Goal: Transaction & Acquisition: Purchase product/service

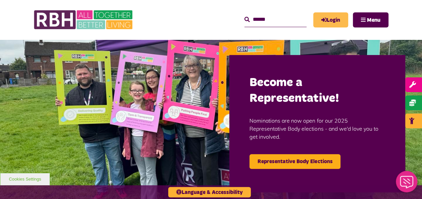
click at [327, 16] on link "Login" at bounding box center [330, 19] width 35 height 15
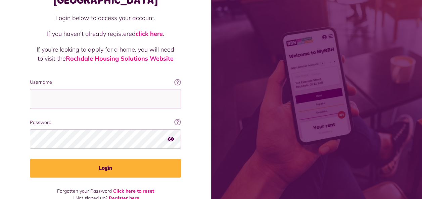
scroll to position [58, 0]
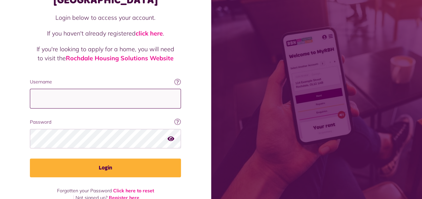
click at [80, 89] on input "Username" at bounding box center [105, 99] width 151 height 20
type input "**********"
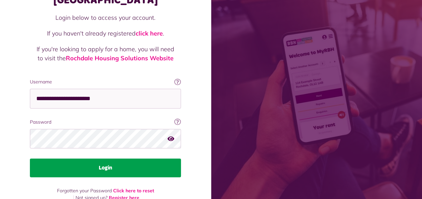
click at [59, 159] on button "Login" at bounding box center [105, 168] width 151 height 19
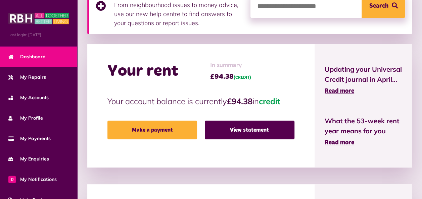
scroll to position [134, 0]
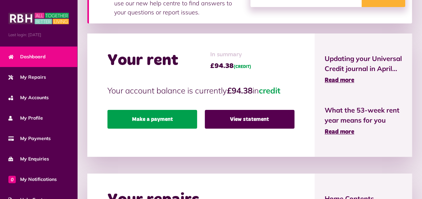
click at [144, 119] on link "Make a payment" at bounding box center [152, 119] width 90 height 19
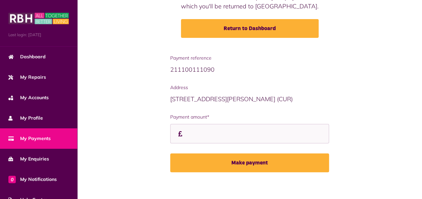
scroll to position [95, 0]
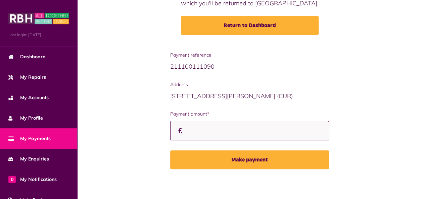
click at [192, 129] on input "Payment amount*" at bounding box center [249, 131] width 159 height 20
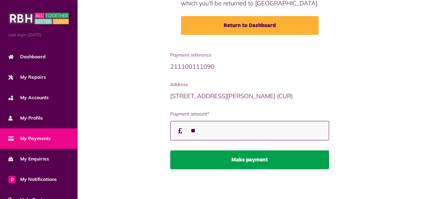
type input "**"
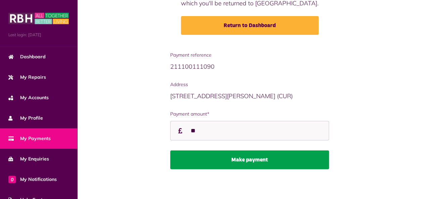
click at [204, 159] on button "Make payment" at bounding box center [249, 160] width 159 height 19
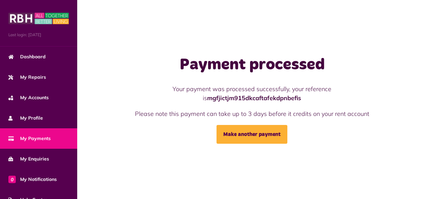
drag, startPoint x: 0, startPoint y: 0, endPoint x: 344, endPoint y: 35, distance: 345.3
click at [344, 36] on div "Payment processed Your payment was processed successfully, your reference is mg…" at bounding box center [252, 99] width 350 height 199
